Goal: Task Accomplishment & Management: Manage account settings

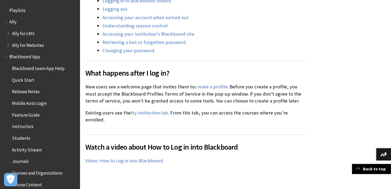
scroll to position [583, 0]
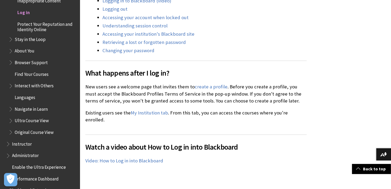
click at [22, 11] on span "Log in" at bounding box center [23, 11] width 13 height 7
click at [23, 13] on span "Log in" at bounding box center [23, 11] width 13 height 7
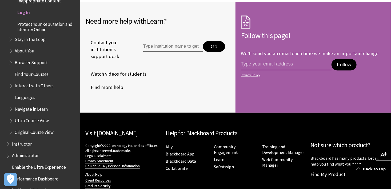
scroll to position [1404, 0]
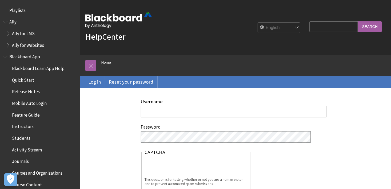
click at [168, 105] on div "Username" at bounding box center [196, 109] width 111 height 20
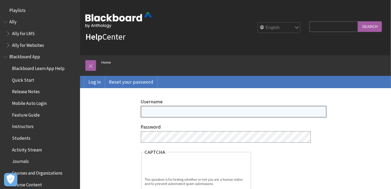
click at [167, 110] on input "Username" at bounding box center [234, 111] width 186 height 11
type input "[EMAIL_ADDRESS][DOMAIN_NAME]"
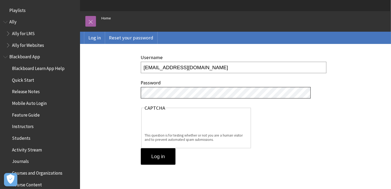
scroll to position [45, 0]
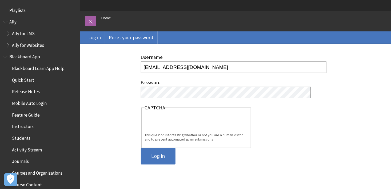
click at [158, 161] on input "Log in" at bounding box center [158, 156] width 35 height 17
